Goal: Use online tool/utility: Utilize a website feature to perform a specific function

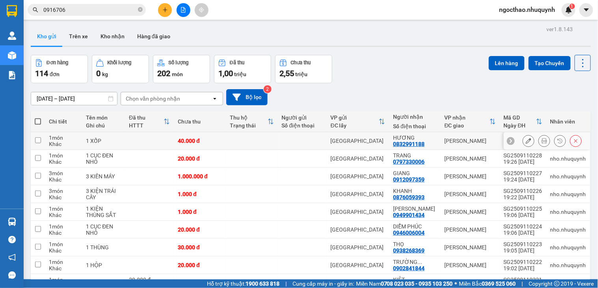
click at [541, 139] on icon at bounding box center [544, 141] width 6 height 6
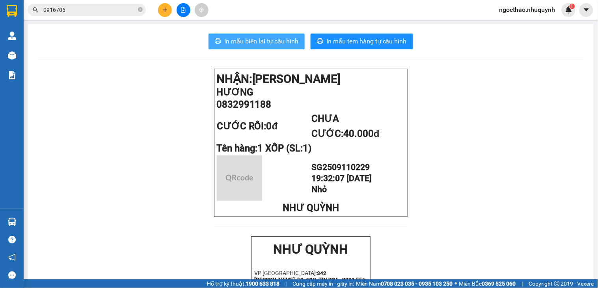
click at [243, 34] on button "In mẫu biên lai tự cấu hình" at bounding box center [256, 41] width 96 height 16
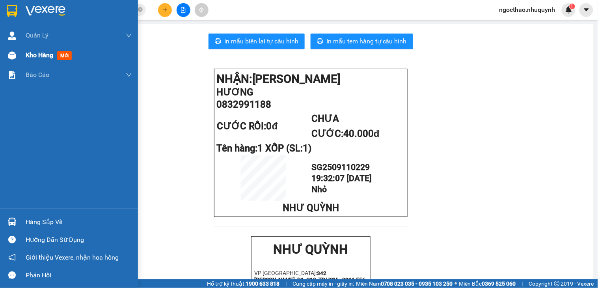
click at [48, 57] on span "Kho hàng" at bounding box center [40, 54] width 28 height 7
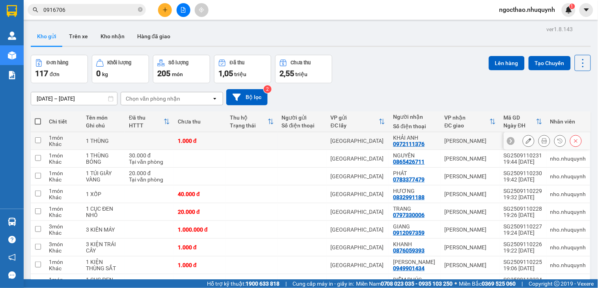
click at [541, 143] on button at bounding box center [544, 141] width 11 height 14
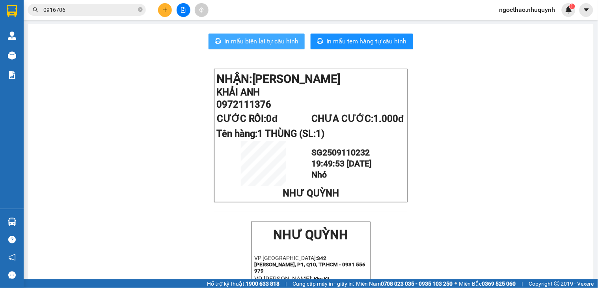
click at [266, 45] on span "In mẫu biên lai tự cấu hình" at bounding box center [261, 41] width 74 height 10
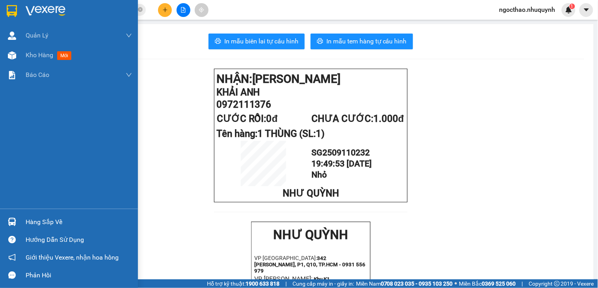
click at [30, 54] on span "Kho hàng" at bounding box center [40, 54] width 28 height 7
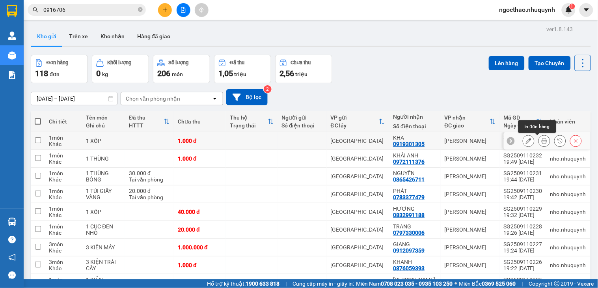
click at [541, 141] on icon at bounding box center [544, 141] width 6 height 6
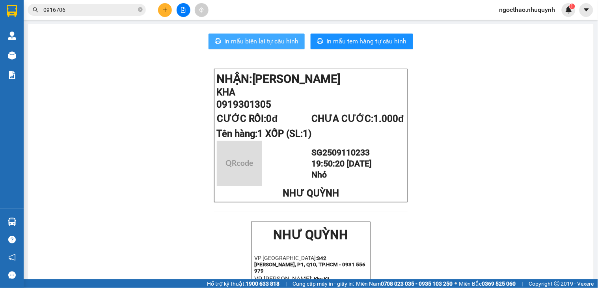
click at [266, 48] on button "In mẫu biên lai tự cấu hình" at bounding box center [256, 41] width 96 height 16
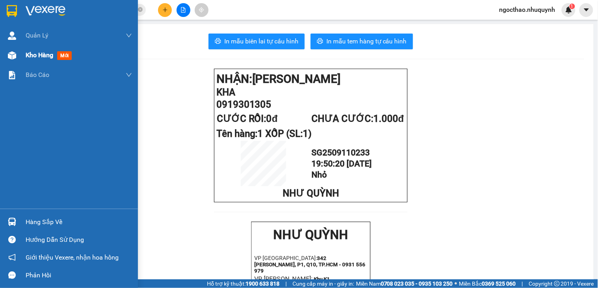
click at [61, 57] on span "mới" at bounding box center [64, 55] width 15 height 9
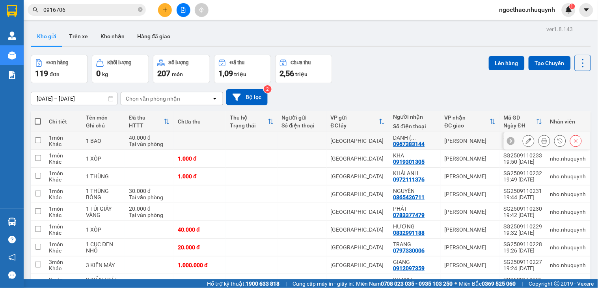
click at [541, 138] on icon at bounding box center [544, 141] width 6 height 6
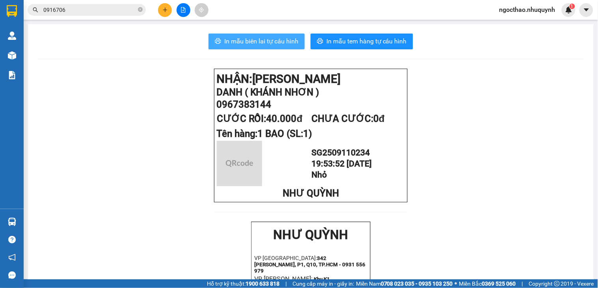
click at [262, 39] on span "In mẫu biên lai tự cấu hình" at bounding box center [261, 41] width 74 height 10
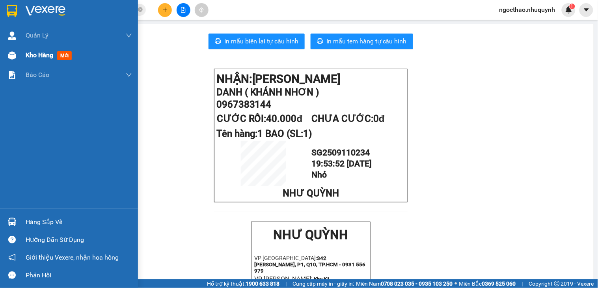
click at [24, 57] on div "Kho hàng mới" at bounding box center [69, 55] width 138 height 20
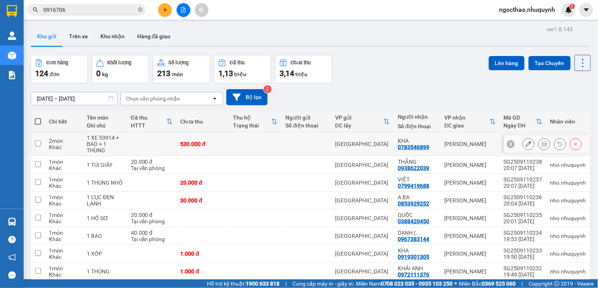
click at [539, 143] on button at bounding box center [544, 144] width 11 height 14
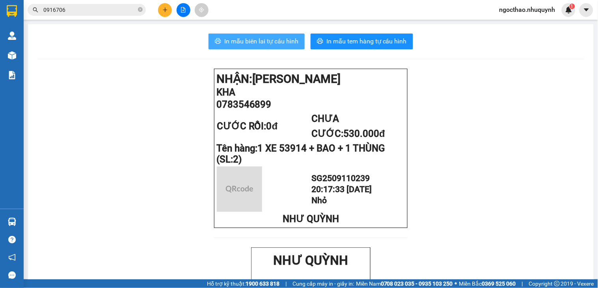
drag, startPoint x: 247, startPoint y: 35, endPoint x: 253, endPoint y: 35, distance: 5.2
click at [249, 35] on button "In mẫu biên lai tự cấu hình" at bounding box center [256, 41] width 96 height 16
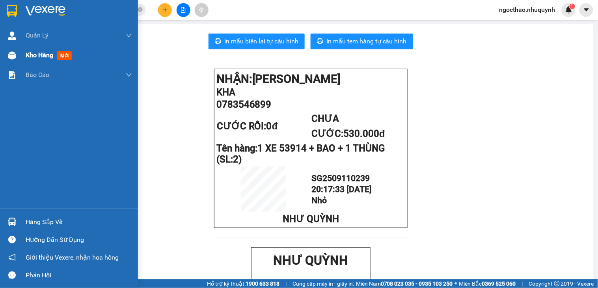
click at [17, 60] on div at bounding box center [12, 55] width 14 height 14
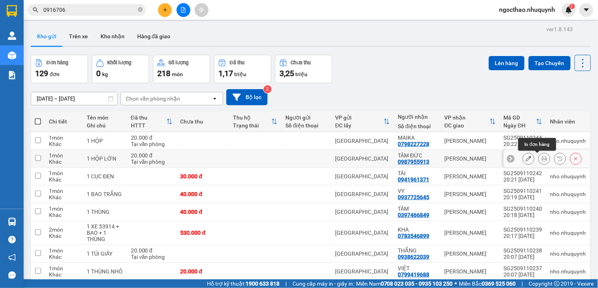
click at [539, 162] on button at bounding box center [544, 159] width 11 height 14
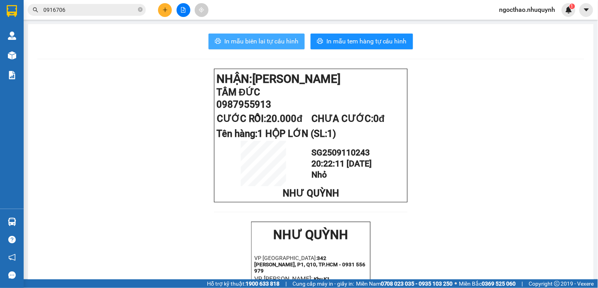
click at [273, 44] on span "In mẫu biên lai tự cấu hình" at bounding box center [261, 41] width 74 height 10
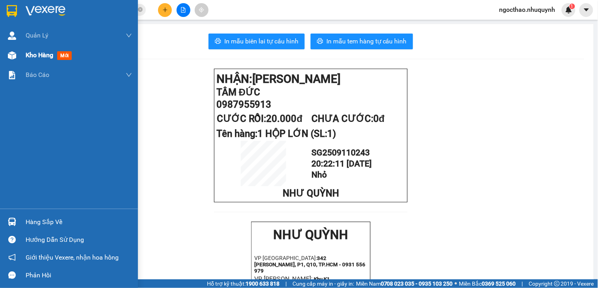
click at [31, 51] on span "Kho hàng" at bounding box center [40, 54] width 28 height 7
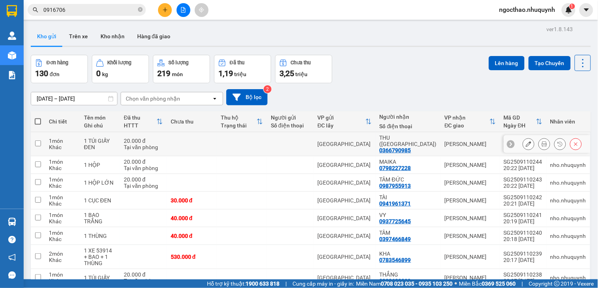
click at [540, 138] on button at bounding box center [544, 144] width 11 height 14
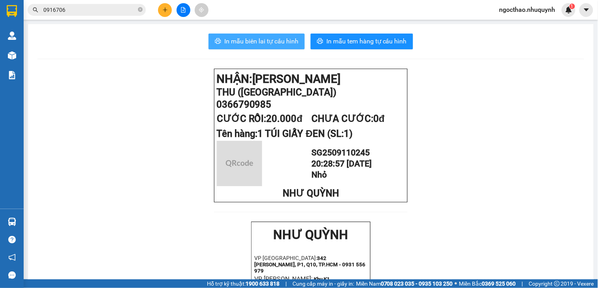
click at [280, 45] on span "In mẫu biên lai tự cấu hình" at bounding box center [261, 41] width 74 height 10
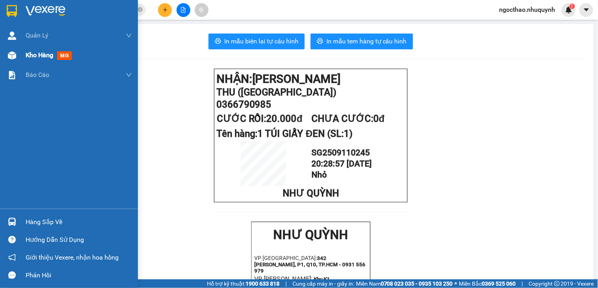
click at [34, 51] on span "Kho hàng" at bounding box center [40, 54] width 28 height 7
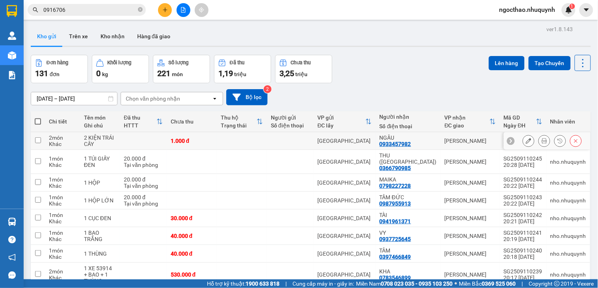
click at [539, 137] on button at bounding box center [544, 141] width 11 height 14
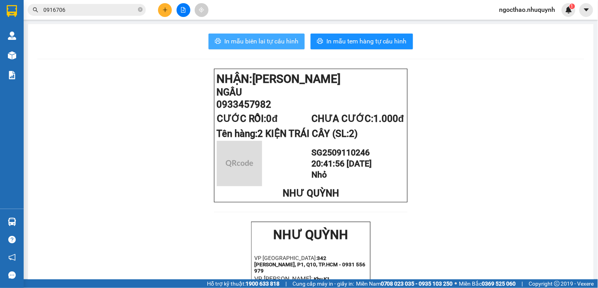
click at [255, 37] on span "In mẫu biên lai tự cấu hình" at bounding box center [261, 41] width 74 height 10
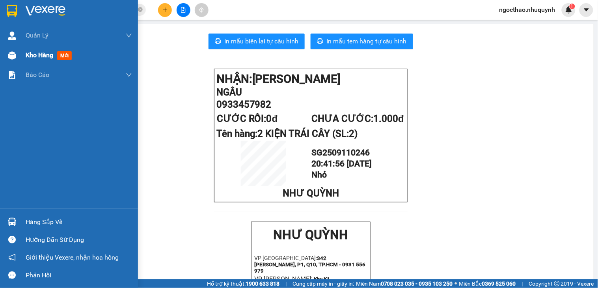
click at [18, 57] on div at bounding box center [12, 55] width 14 height 14
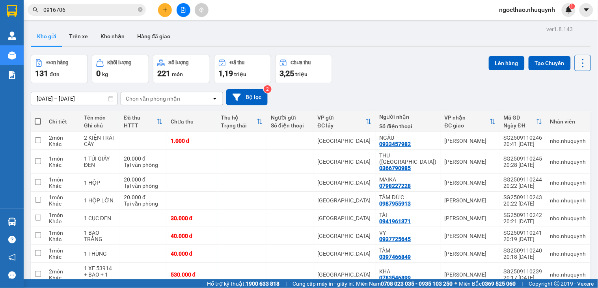
click at [577, 67] on icon at bounding box center [582, 63] width 11 height 11
click at [566, 111] on span "Làm mới" at bounding box center [564, 113] width 22 height 8
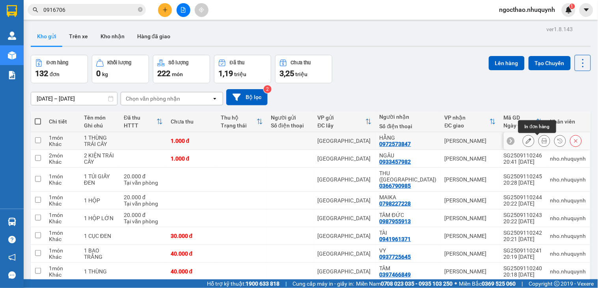
click at [539, 141] on button at bounding box center [544, 141] width 11 height 14
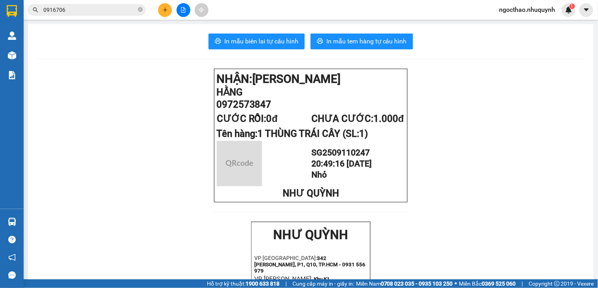
click at [265, 41] on span "In mẫu biên lai tự cấu hình" at bounding box center [261, 41] width 74 height 10
